Goal: Use online tool/utility: Utilize a website feature to perform a specific function

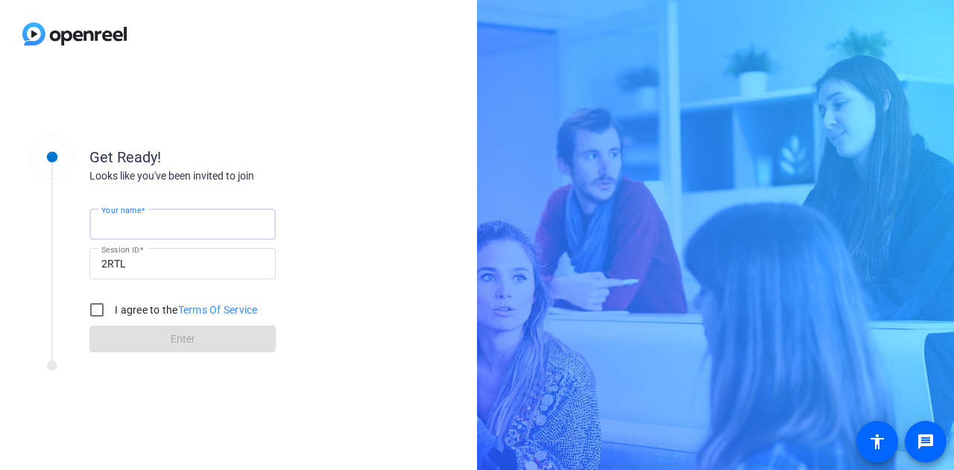
click at [168, 220] on input "Your name" at bounding box center [182, 224] width 163 height 18
type input "[PERSON_NAME]"
click at [92, 312] on input "I agree to the Terms Of Service" at bounding box center [97, 310] width 30 height 30
checkbox input "true"
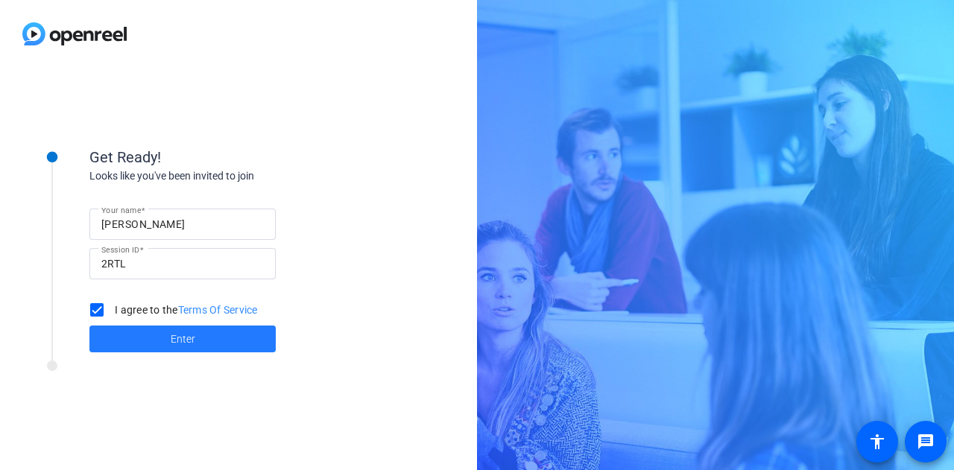
click at [151, 350] on span at bounding box center [182, 339] width 186 height 36
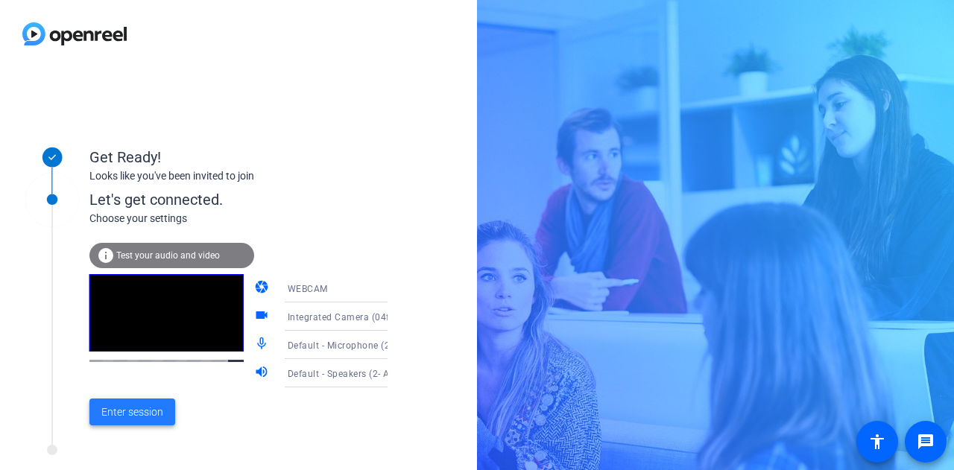
click at [139, 417] on span "Enter session" at bounding box center [132, 413] width 62 height 16
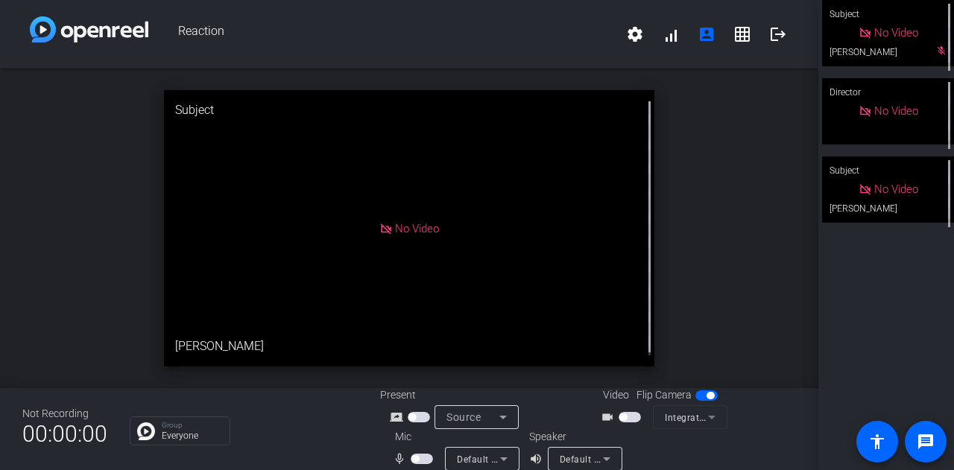
click at [414, 458] on span "button" at bounding box center [414, 458] width 7 height 7
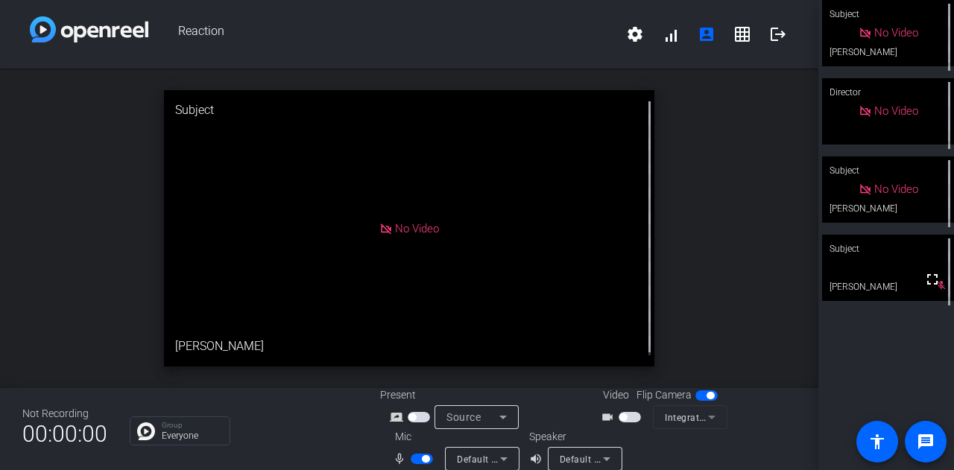
click at [423, 461] on span "button" at bounding box center [425, 458] width 7 height 7
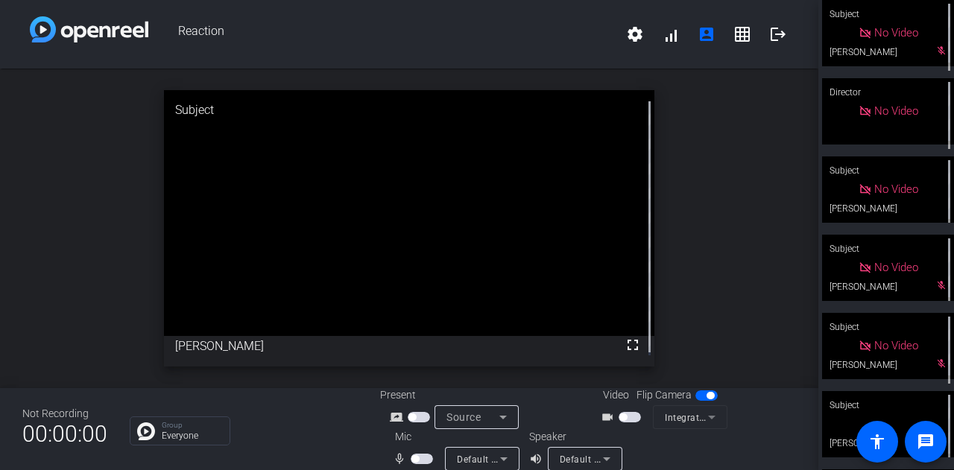
click at [414, 460] on span "button" at bounding box center [414, 458] width 7 height 7
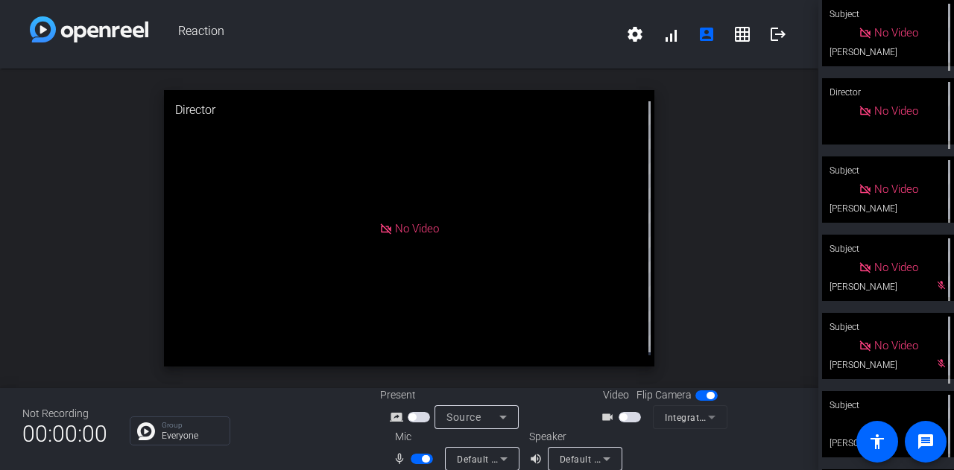
click at [423, 458] on span "button" at bounding box center [425, 458] width 7 height 7
click at [414, 458] on span "button" at bounding box center [414, 458] width 7 height 7
click at [423, 460] on span "button" at bounding box center [425, 458] width 7 height 7
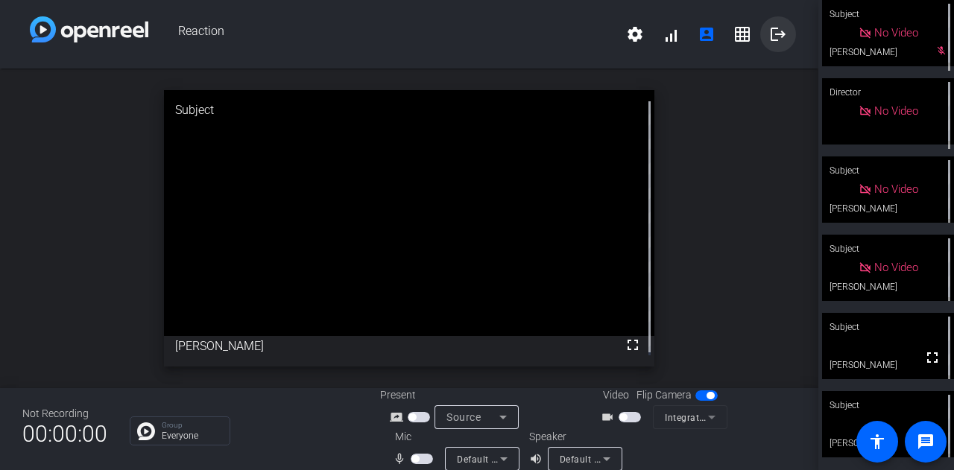
click at [769, 31] on mat-icon "logout" at bounding box center [778, 34] width 18 height 18
